Goal: Obtain resource: Obtain resource

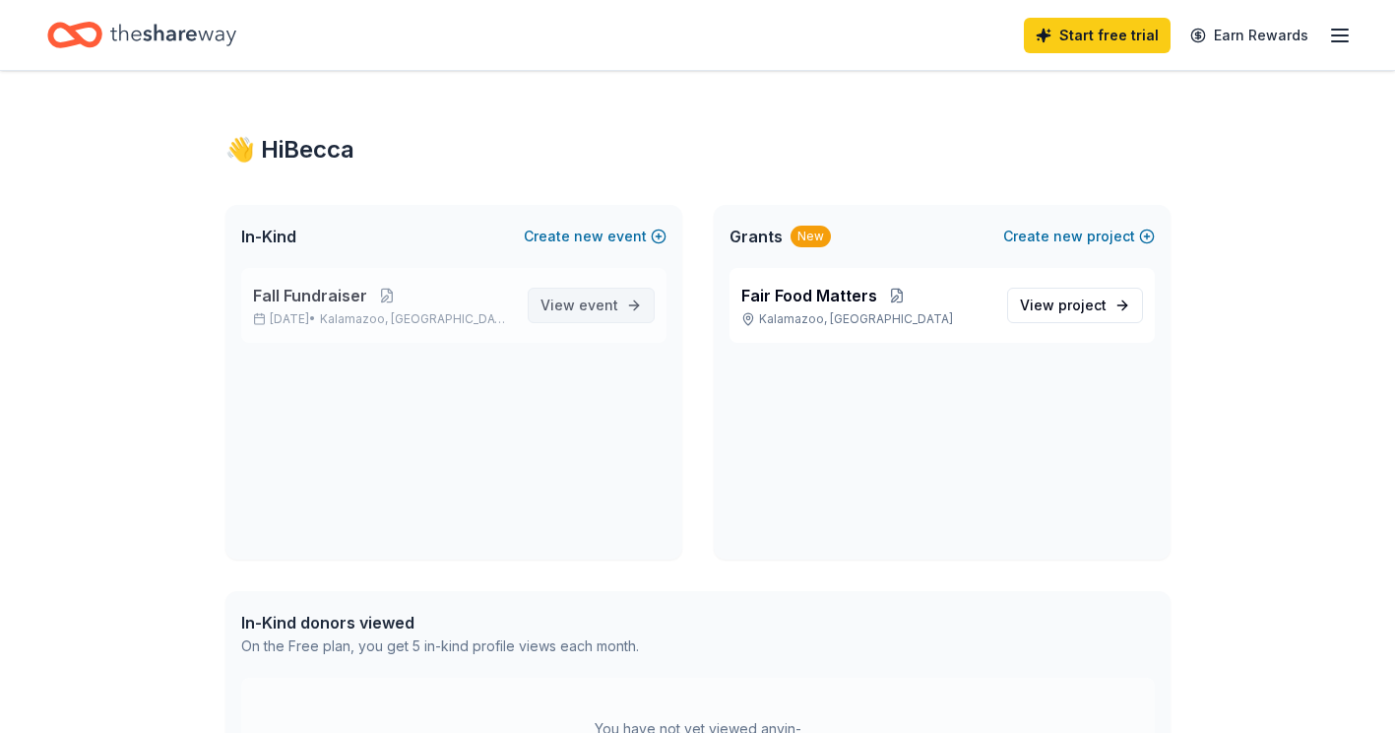
click at [587, 304] on span "event" at bounding box center [598, 304] width 39 height 17
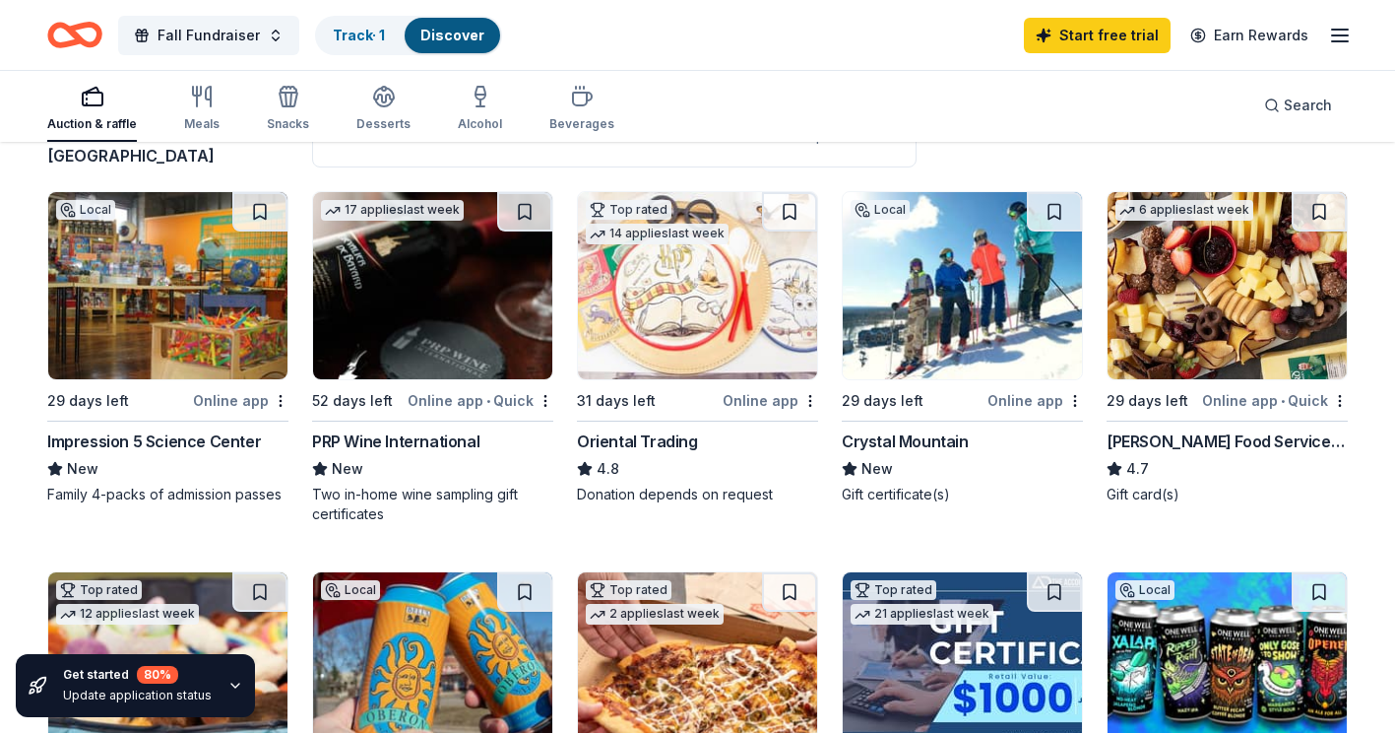
scroll to position [197, 0]
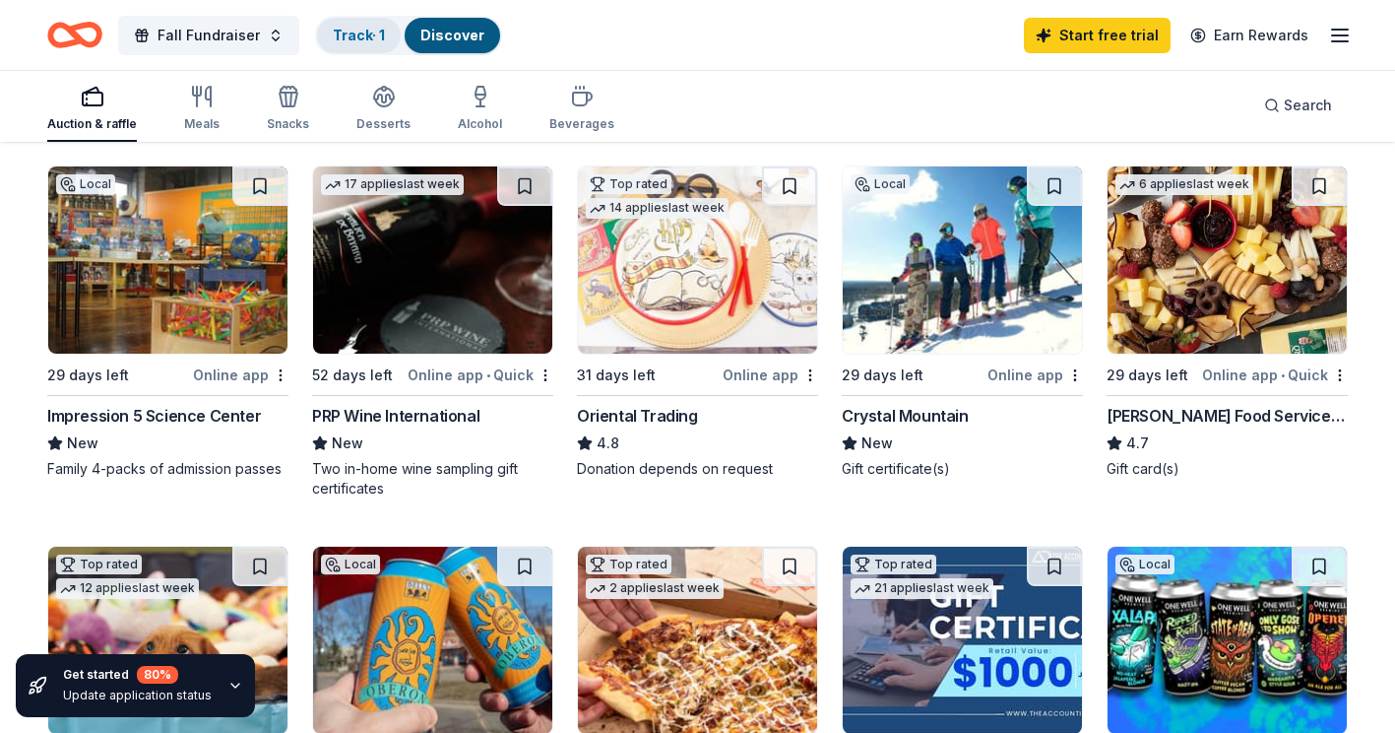
click at [362, 31] on link "Track · 1" at bounding box center [359, 35] width 52 height 17
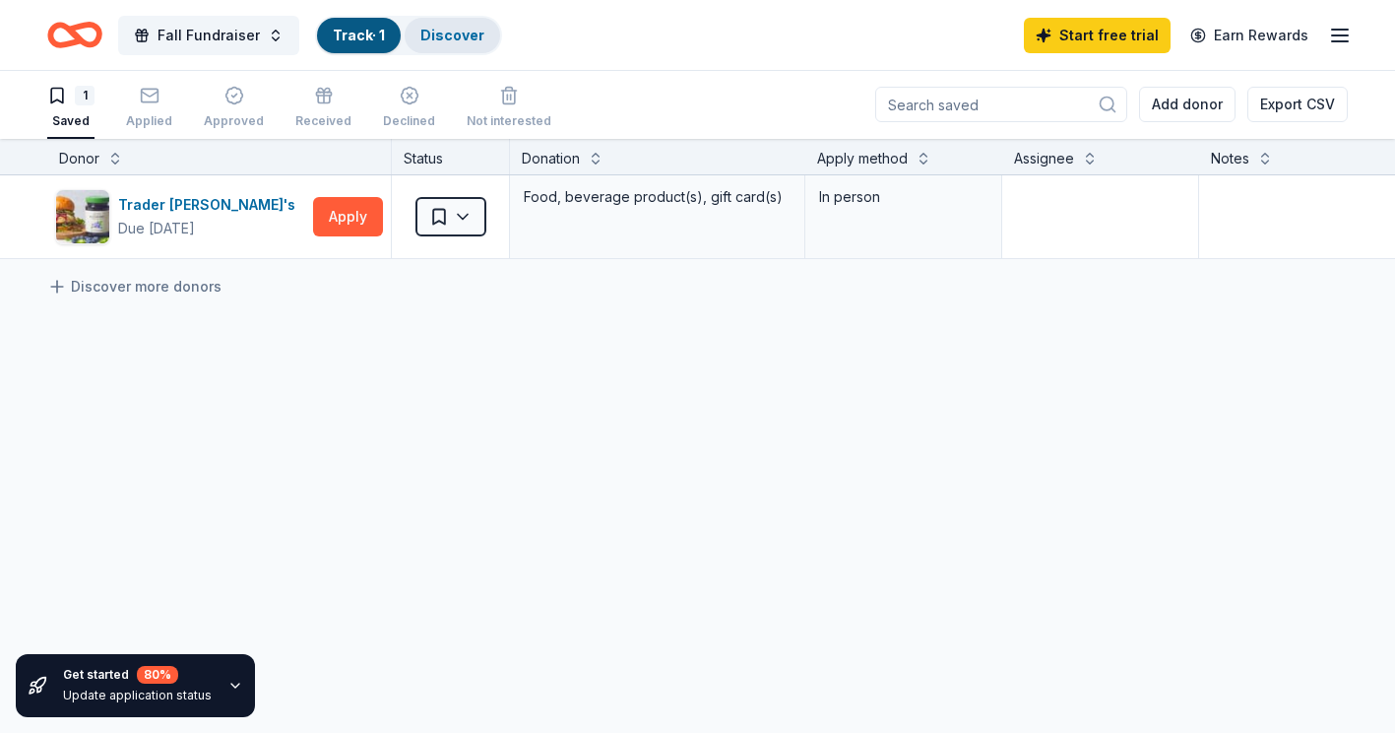
click at [438, 32] on link "Discover" at bounding box center [452, 35] width 64 height 17
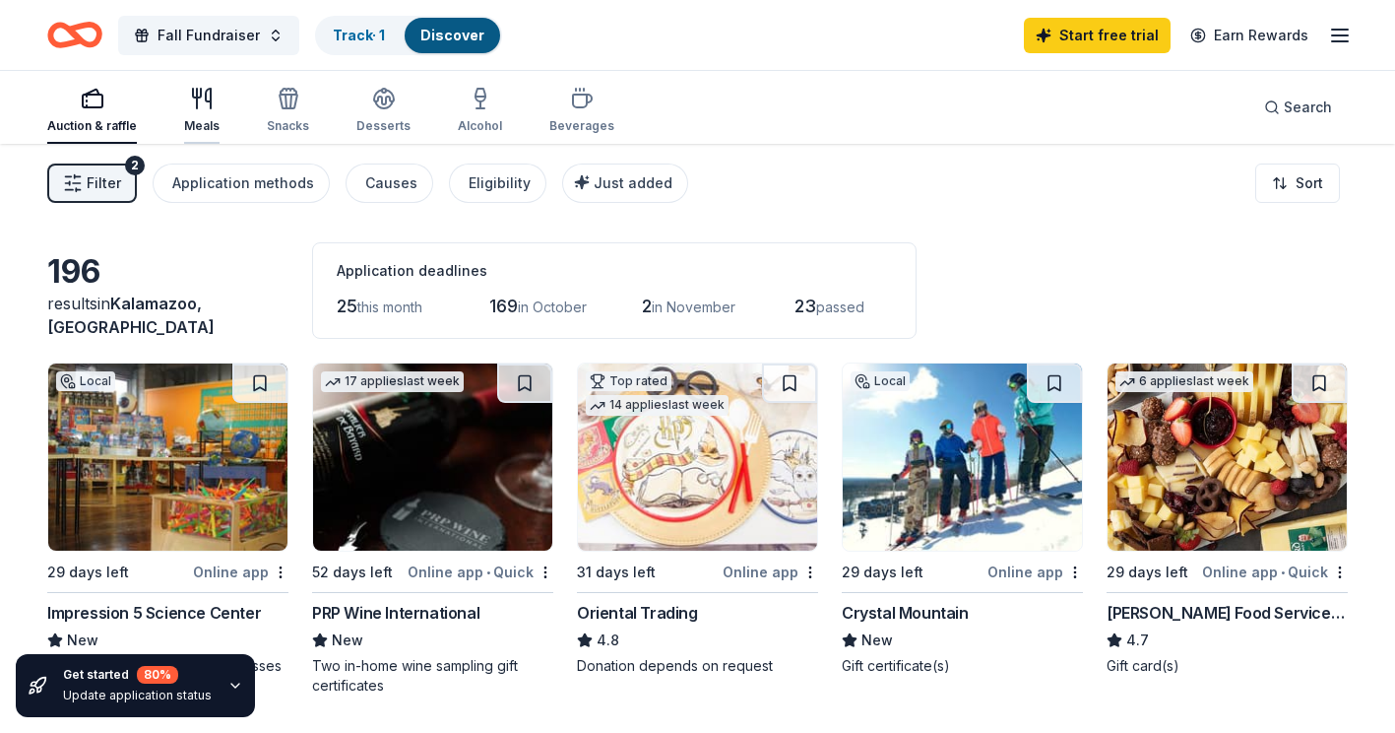
click at [217, 112] on div "Meals" at bounding box center [201, 110] width 35 height 47
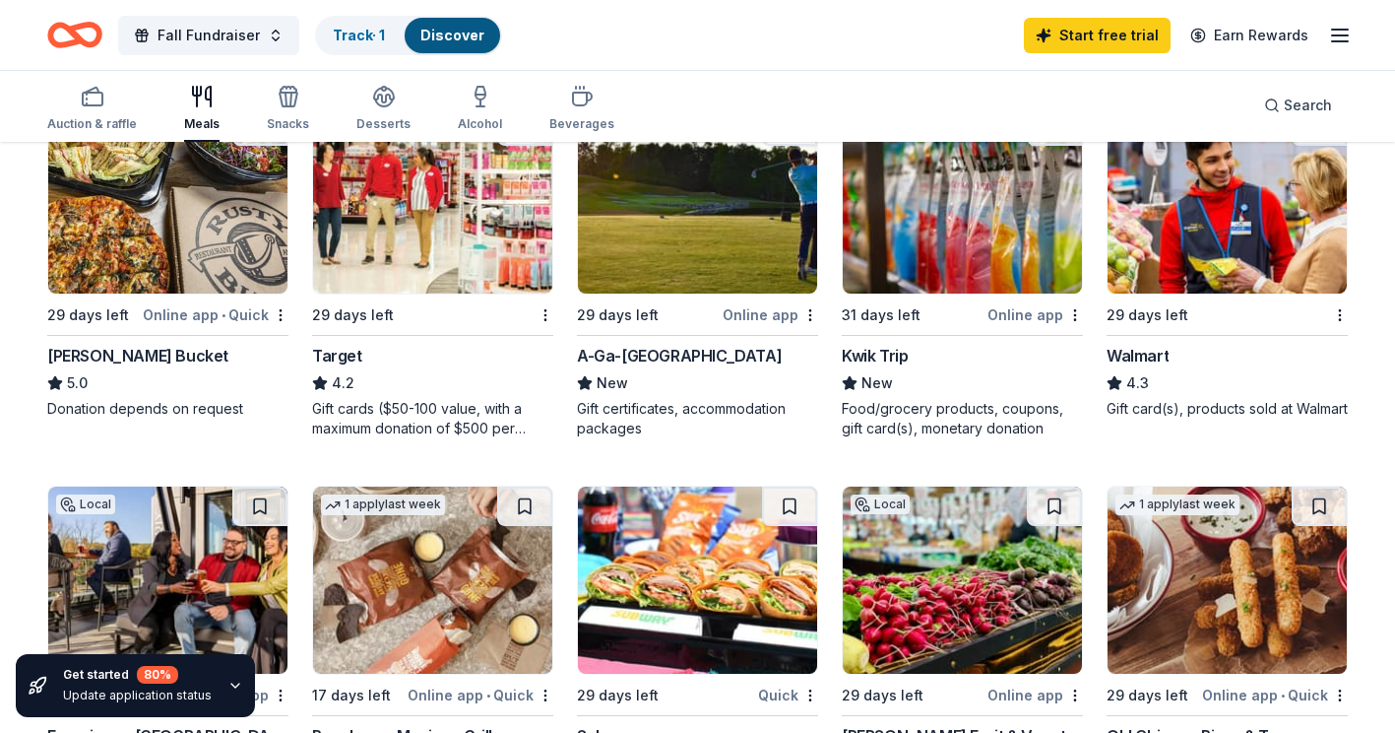
scroll to position [985, 0]
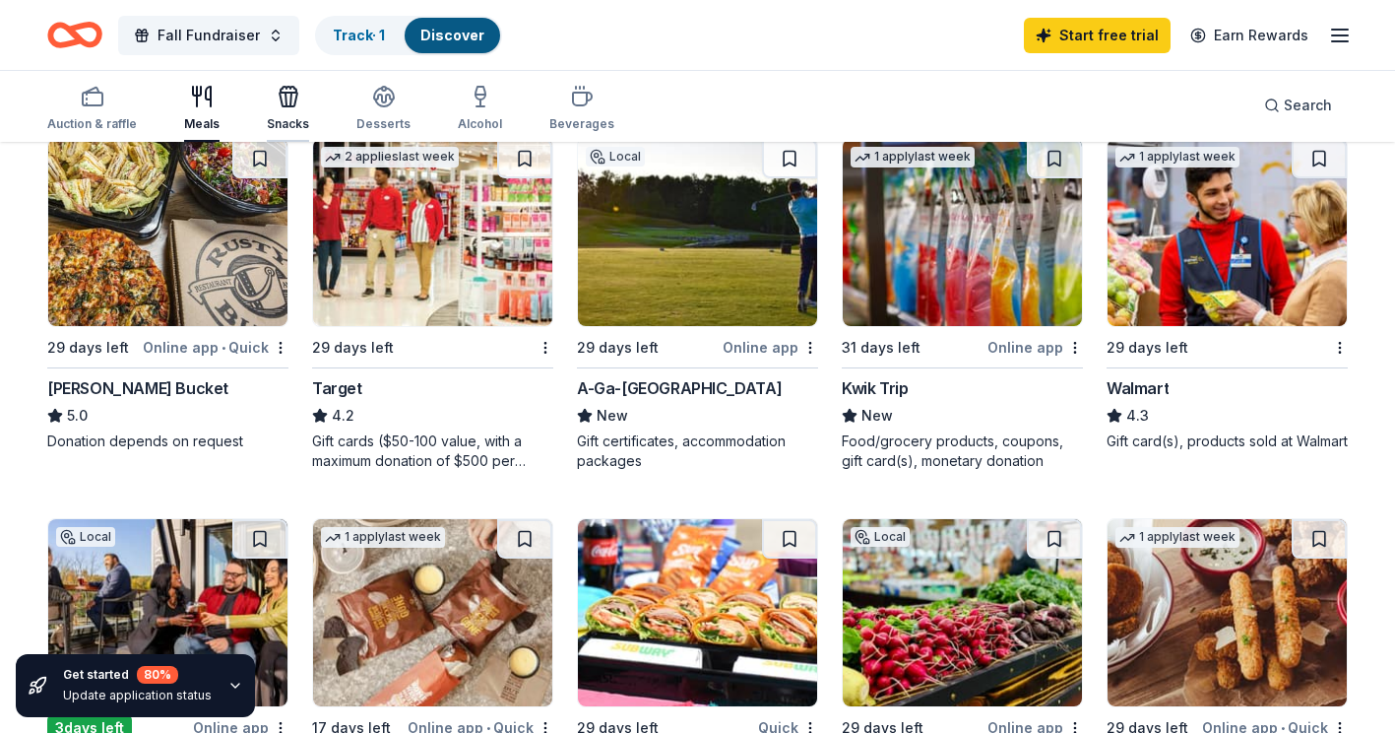
click at [289, 105] on icon "button" at bounding box center [289, 100] width 18 height 14
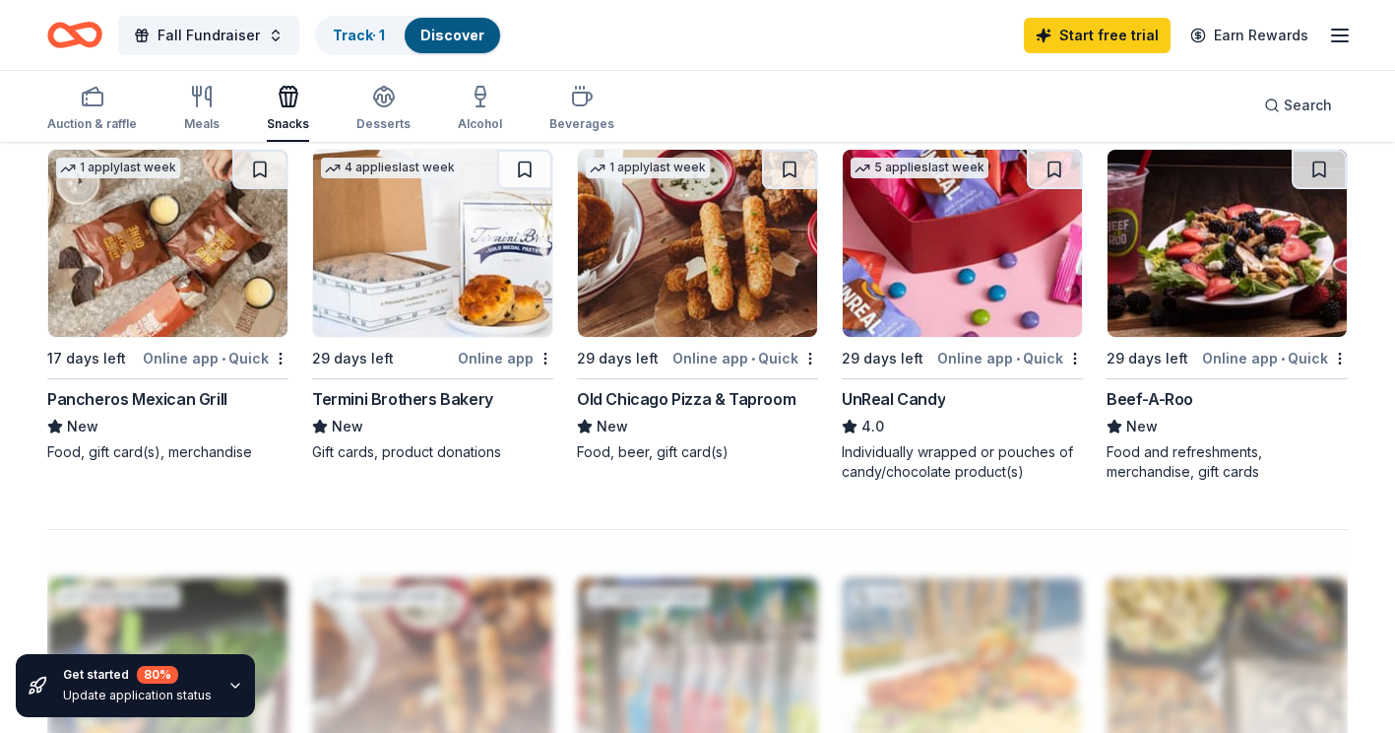
scroll to position [1378, 0]
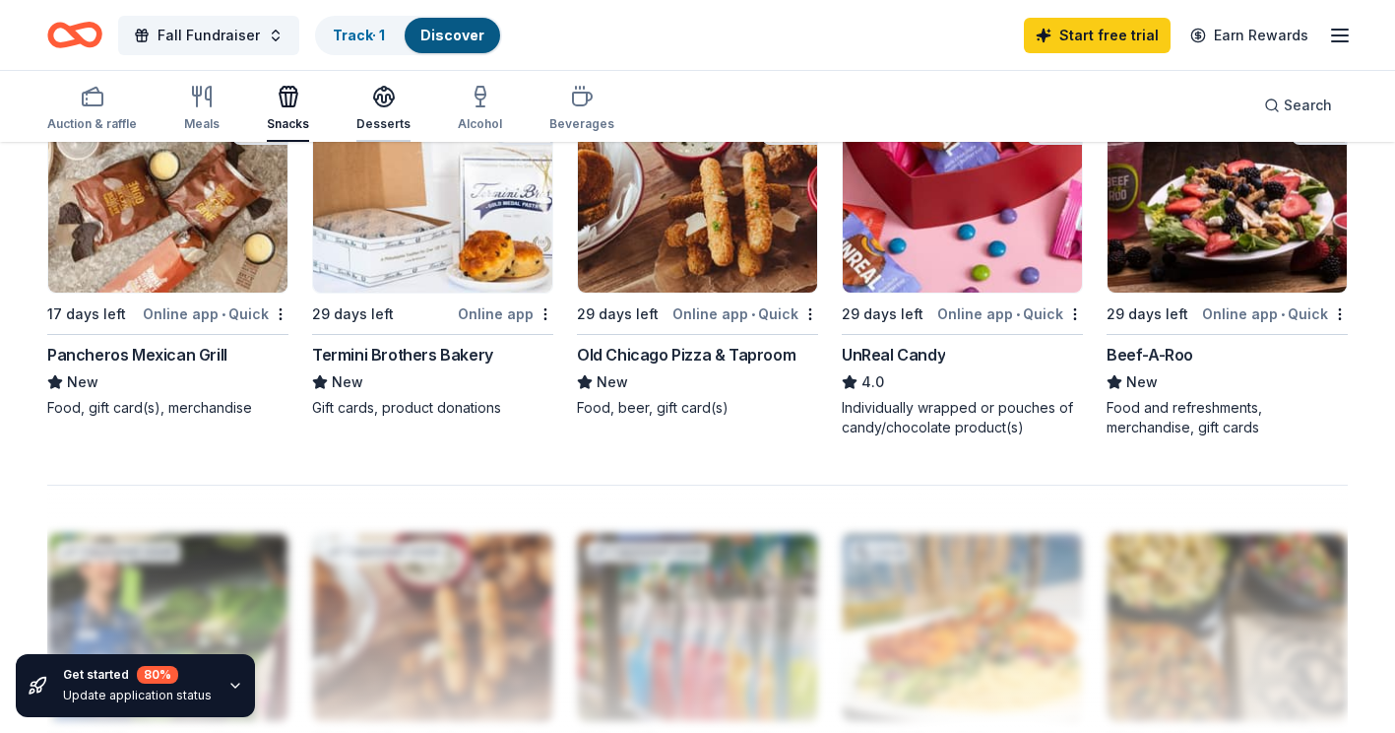
click at [365, 100] on div "button" at bounding box center [383, 97] width 54 height 24
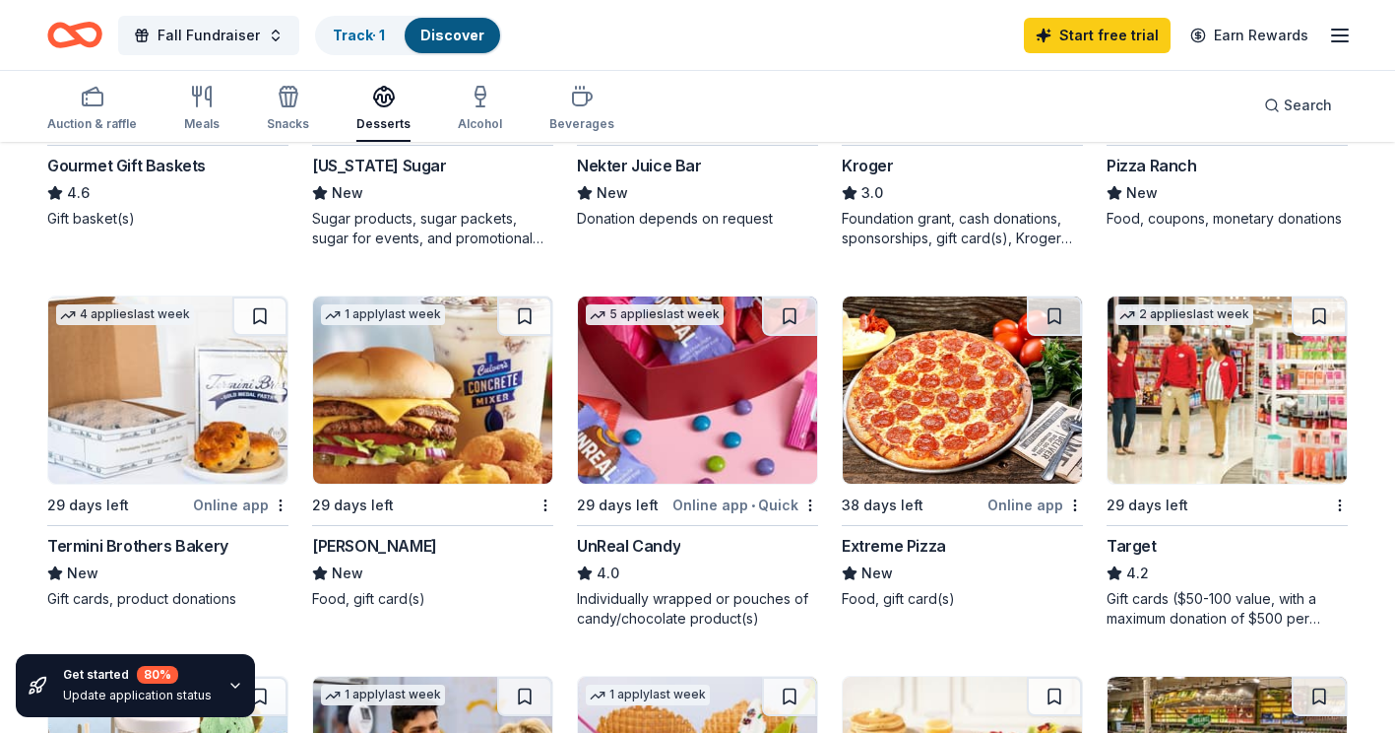
scroll to position [788, 0]
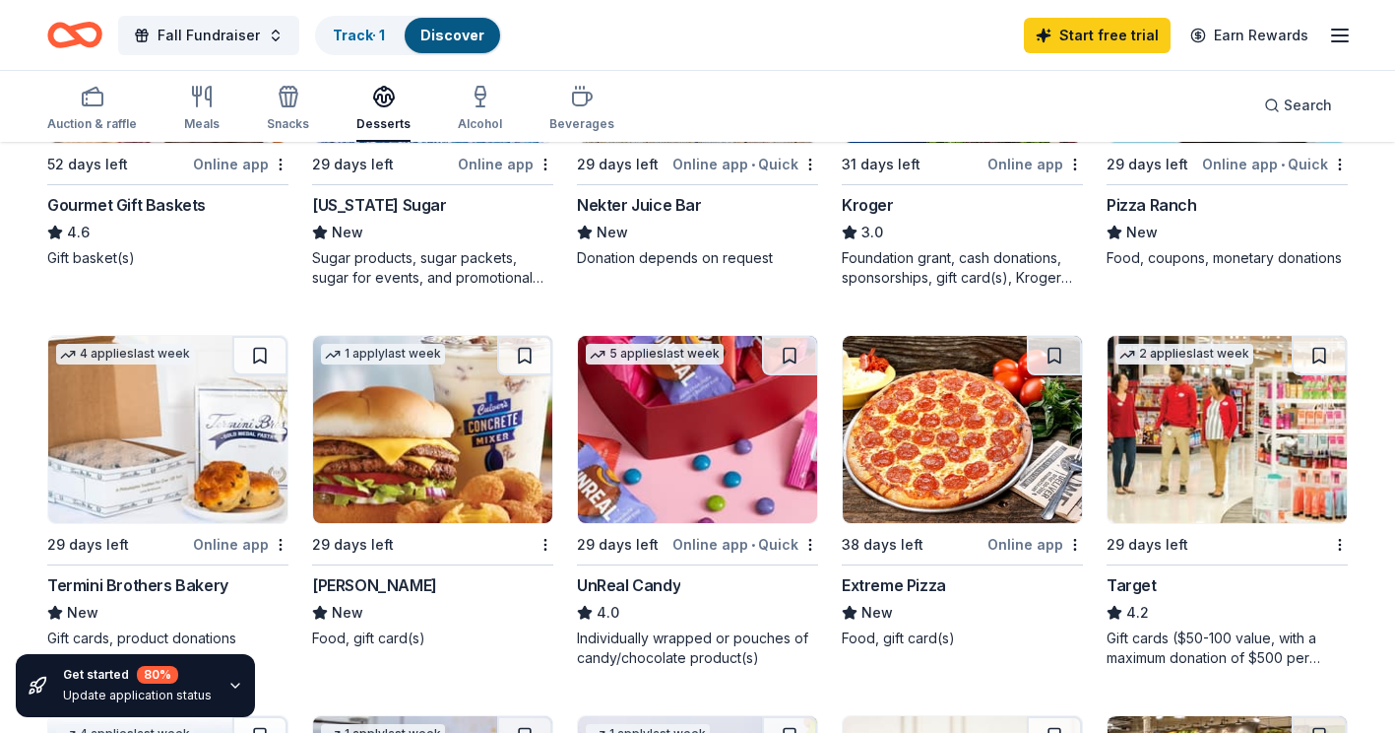
drag, startPoint x: 1219, startPoint y: 409, endPoint x: 1208, endPoint y: 472, distance: 63.9
click at [1208, 472] on img at bounding box center [1227, 429] width 239 height 187
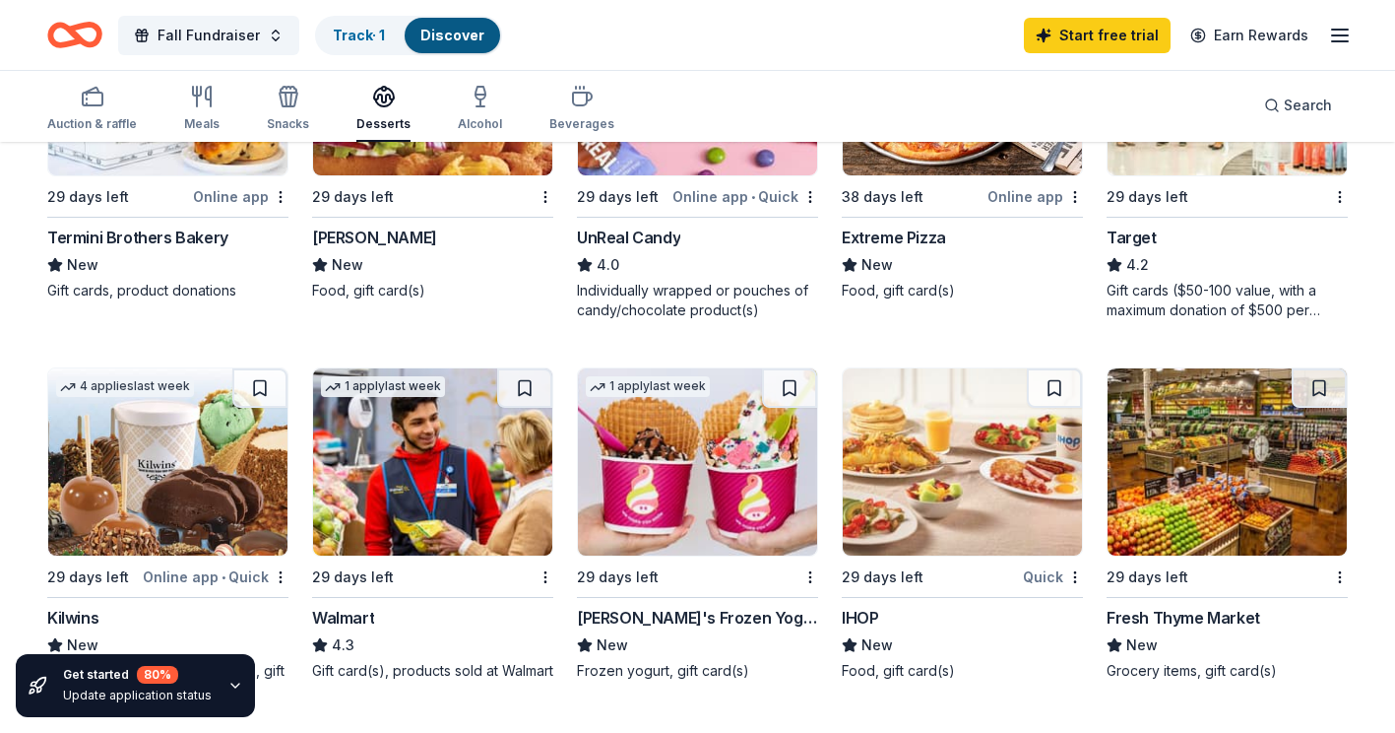
scroll to position [1378, 0]
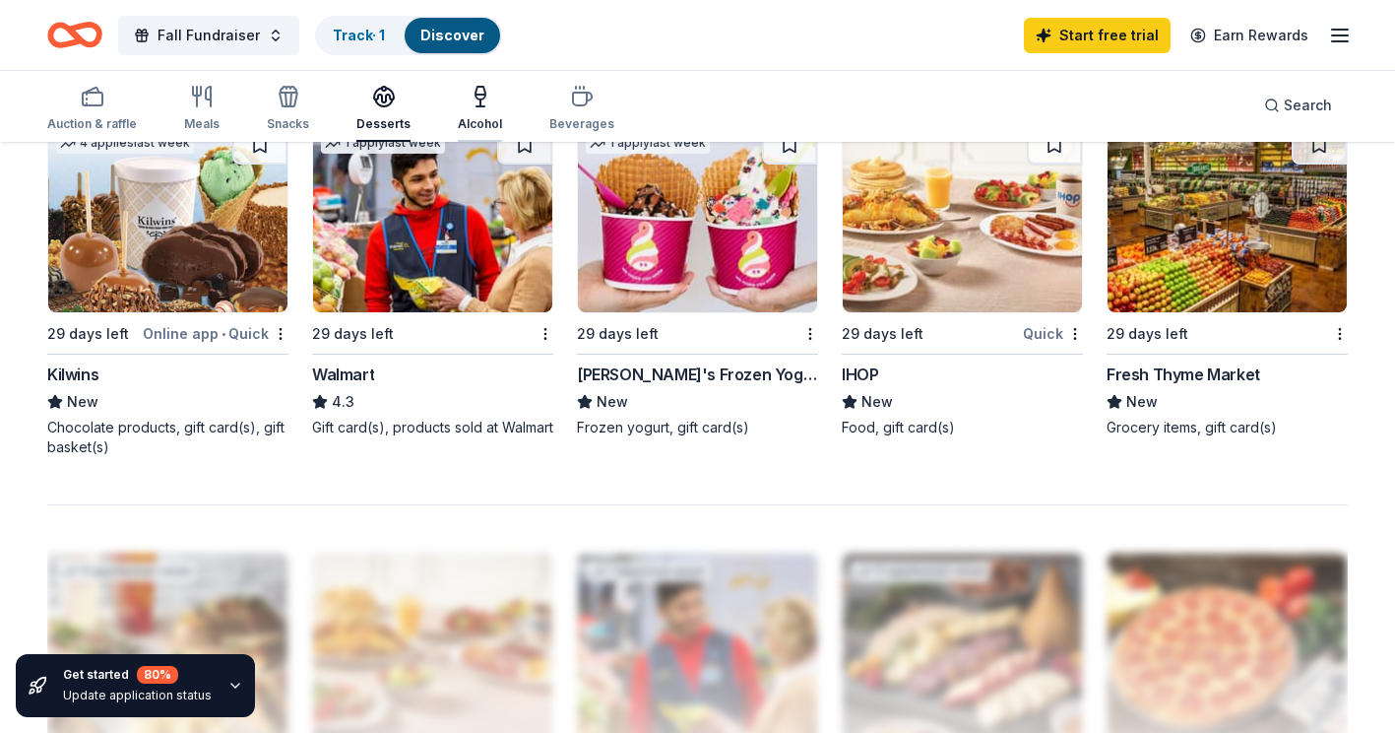
click at [469, 100] on icon "button" at bounding box center [481, 97] width 24 height 24
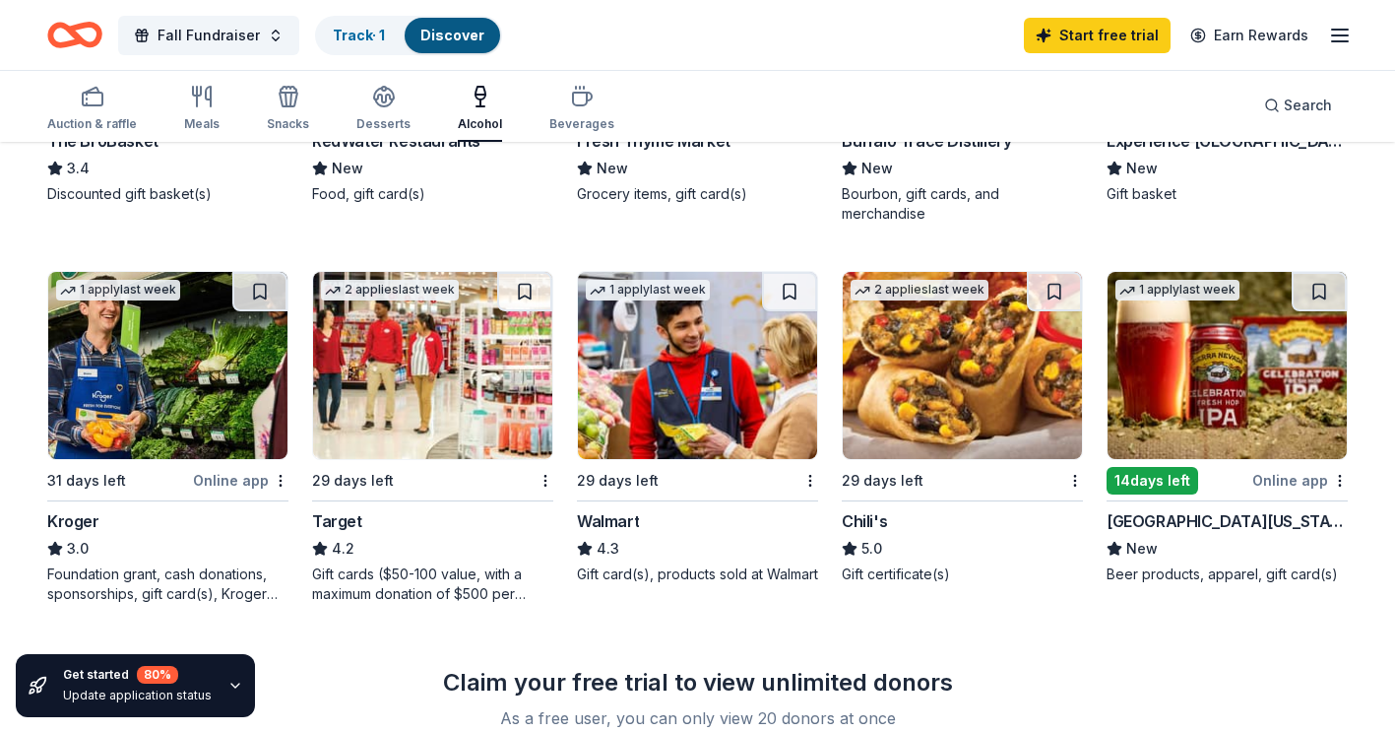
scroll to position [985, 0]
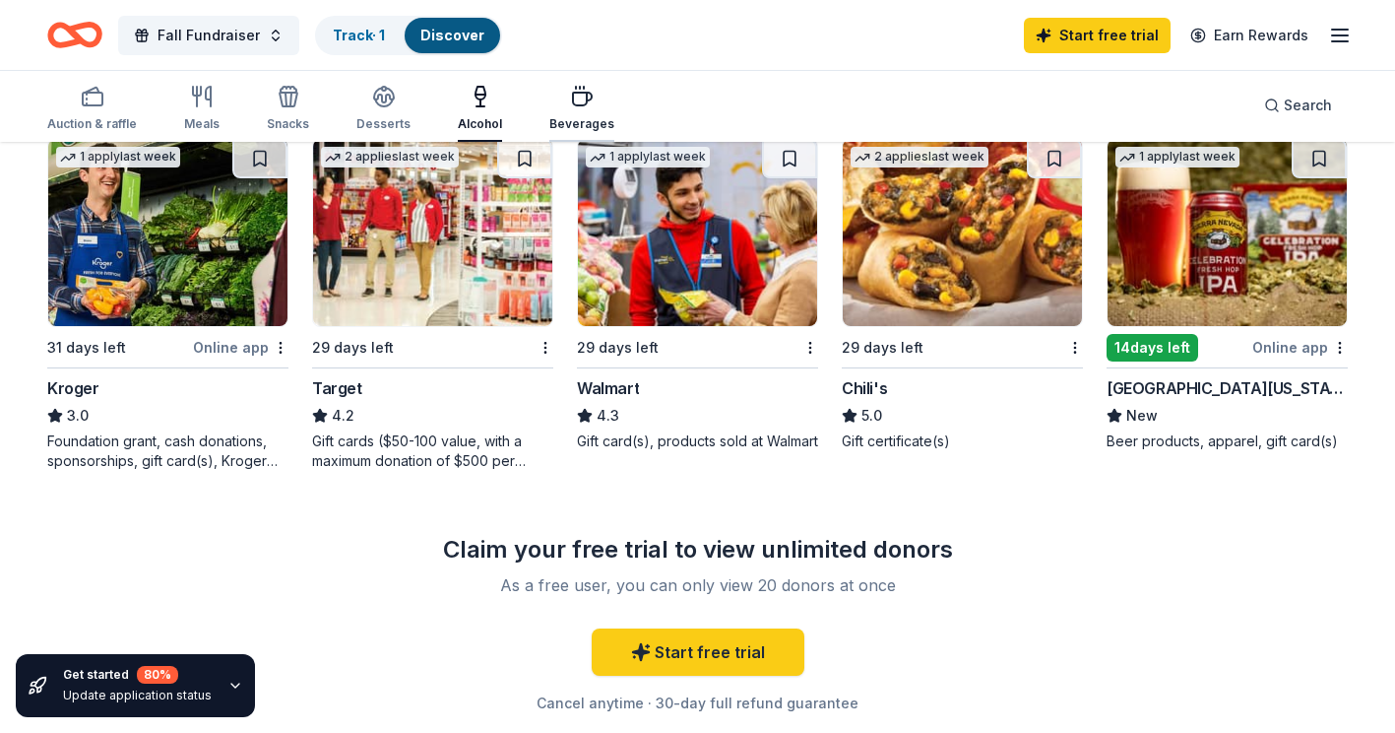
click at [570, 96] on icon "button" at bounding box center [582, 97] width 24 height 24
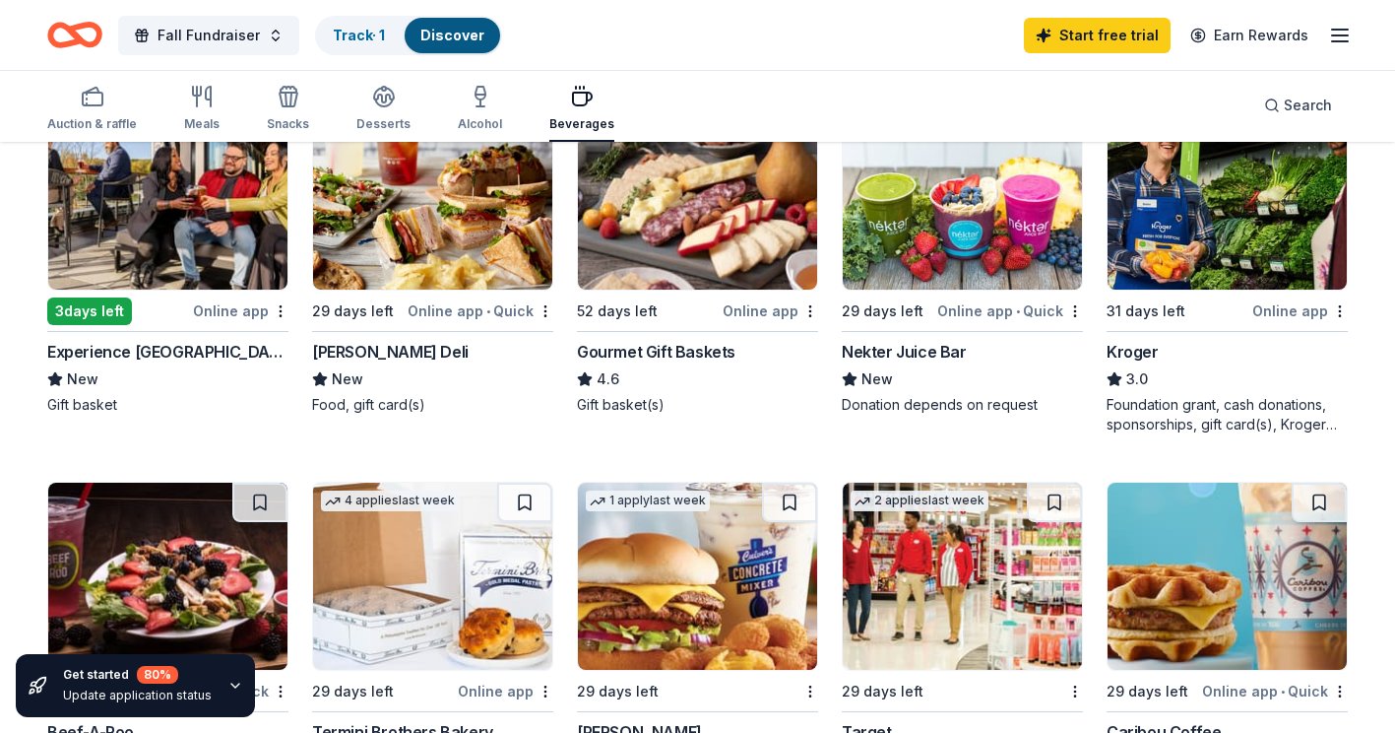
scroll to position [295, 0]
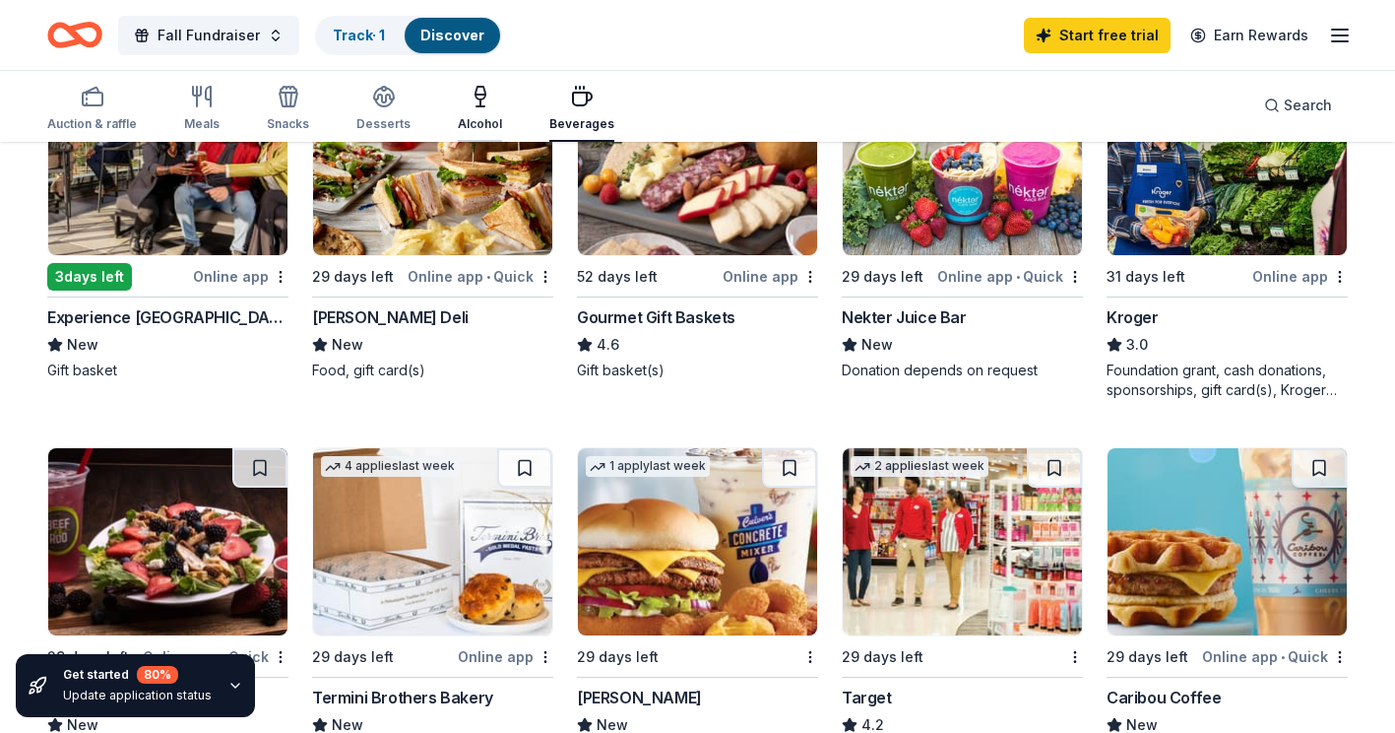
click at [491, 84] on button "Alcohol" at bounding box center [480, 109] width 44 height 65
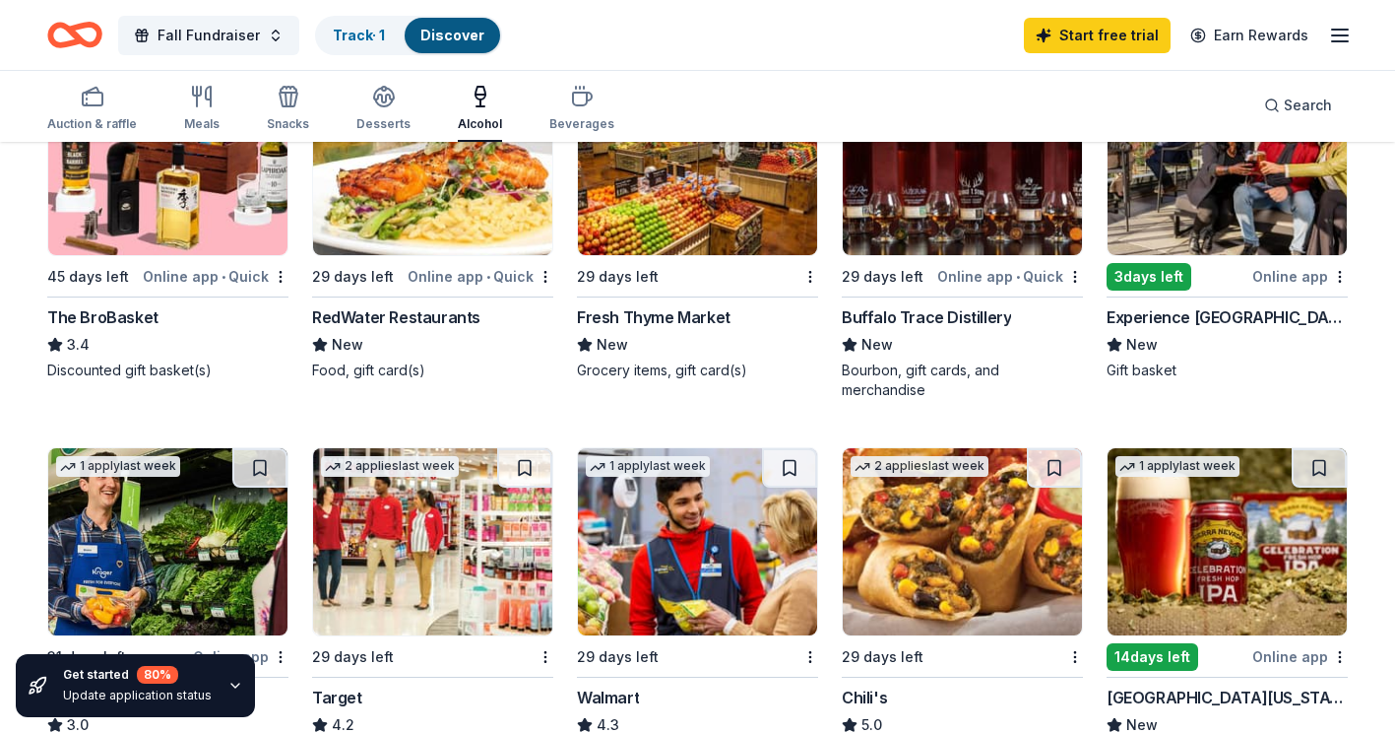
scroll to position [788, 0]
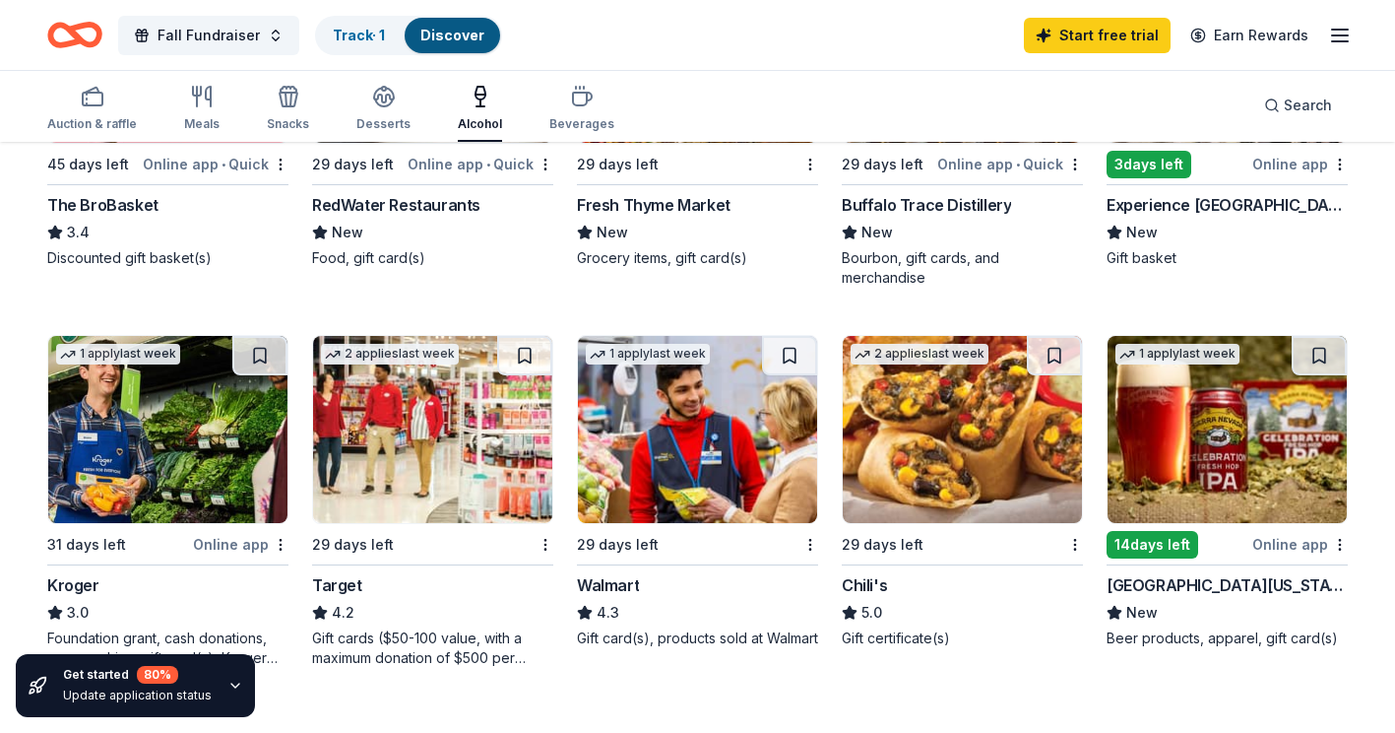
click at [178, 451] on img at bounding box center [167, 429] width 239 height 187
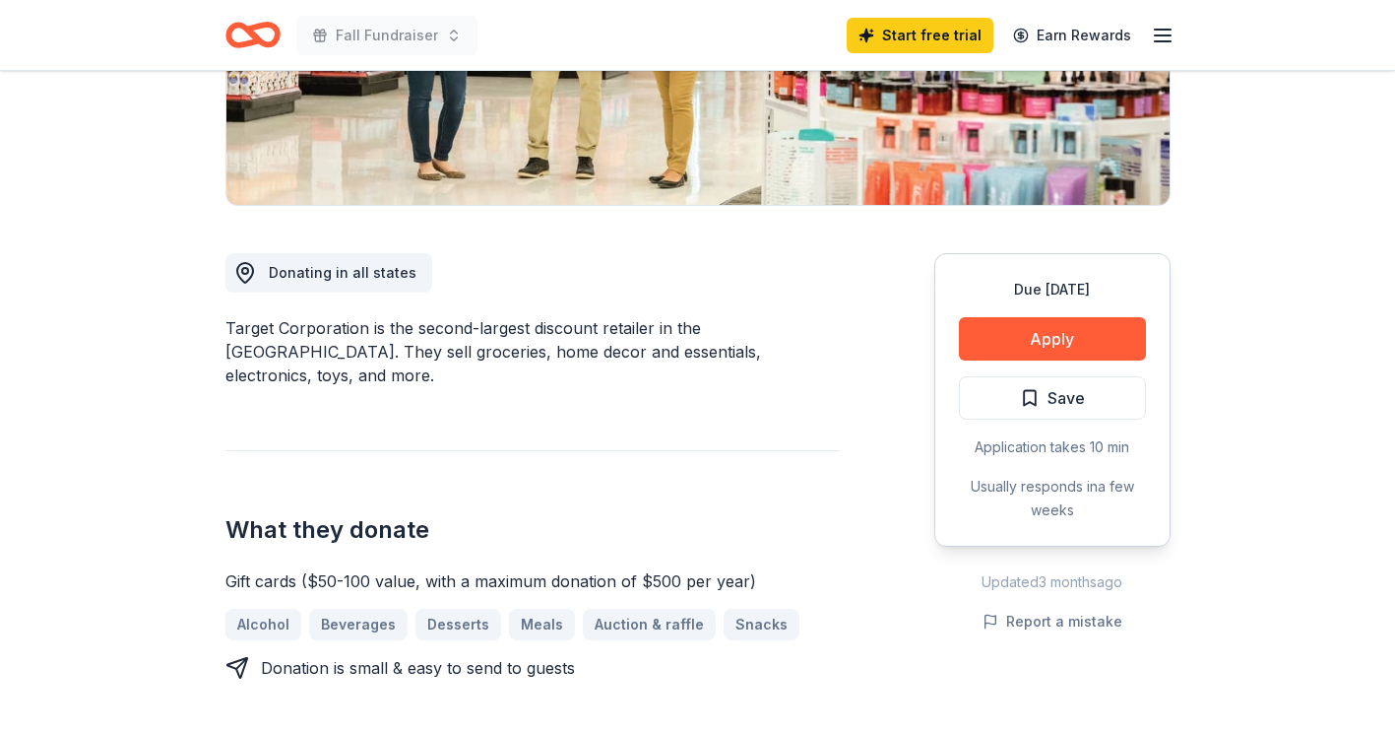
scroll to position [394, 0]
click at [1087, 340] on button "Apply" at bounding box center [1052, 337] width 187 height 43
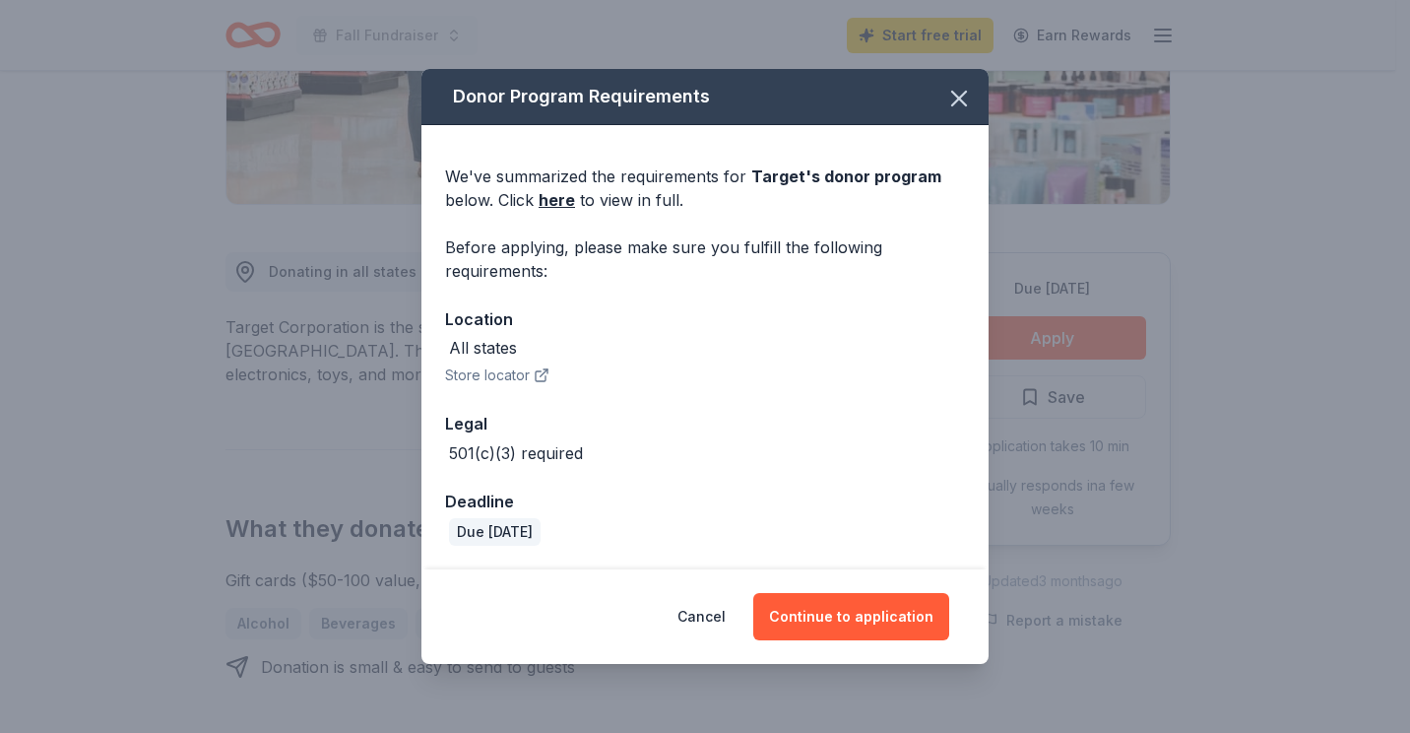
click at [874, 591] on div "Cancel Continue to application" at bounding box center [704, 616] width 567 height 95
click at [876, 618] on button "Continue to application" at bounding box center [851, 616] width 196 height 47
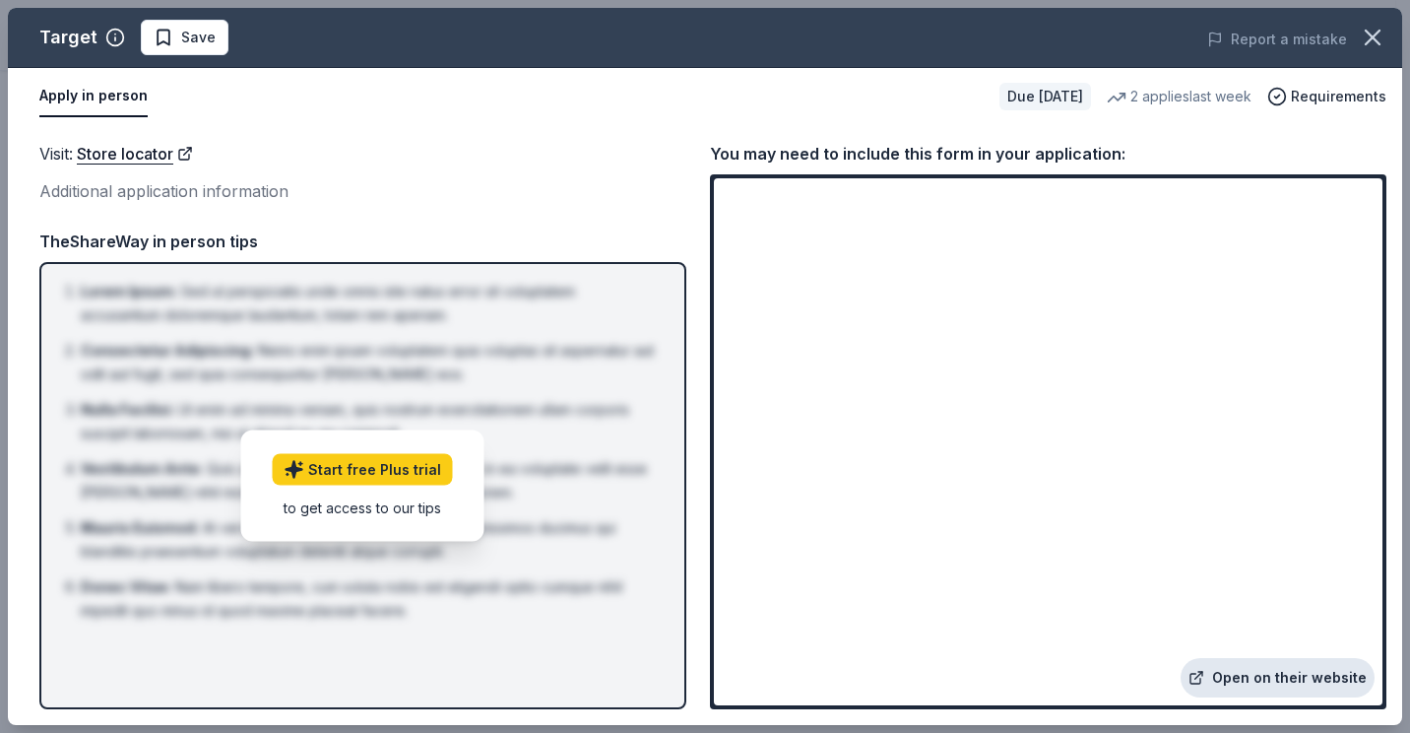
click at [1319, 681] on link "Open on their website" at bounding box center [1278, 677] width 194 height 39
click at [1380, 42] on icon "button" at bounding box center [1373, 38] width 28 height 28
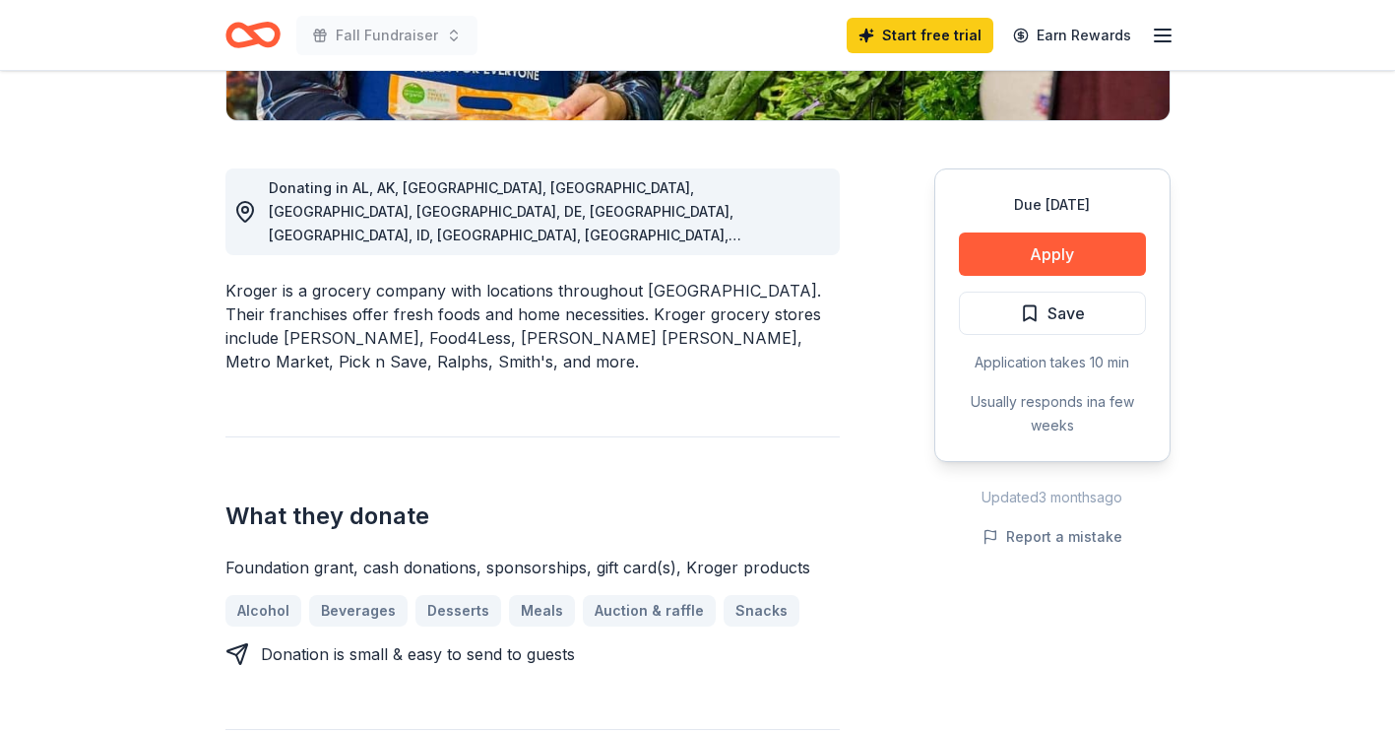
scroll to position [492, 0]
